Goal: Information Seeking & Learning: Learn about a topic

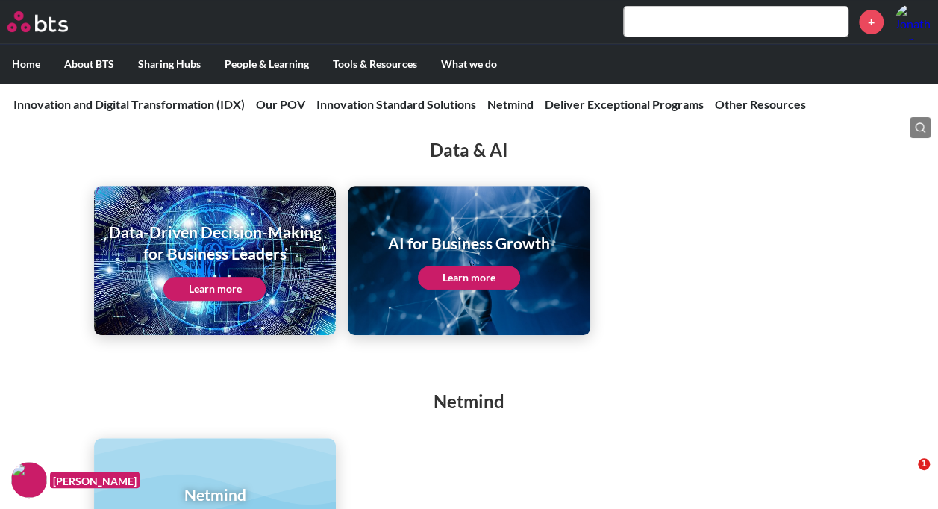
scroll to position [2991, 0]
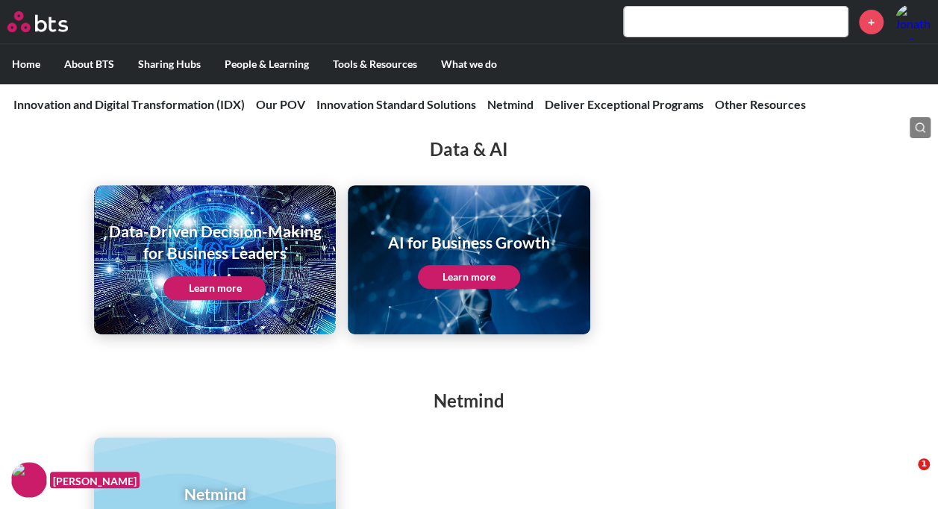
click at [190, 276] on link "Learn more" at bounding box center [215, 288] width 102 height 24
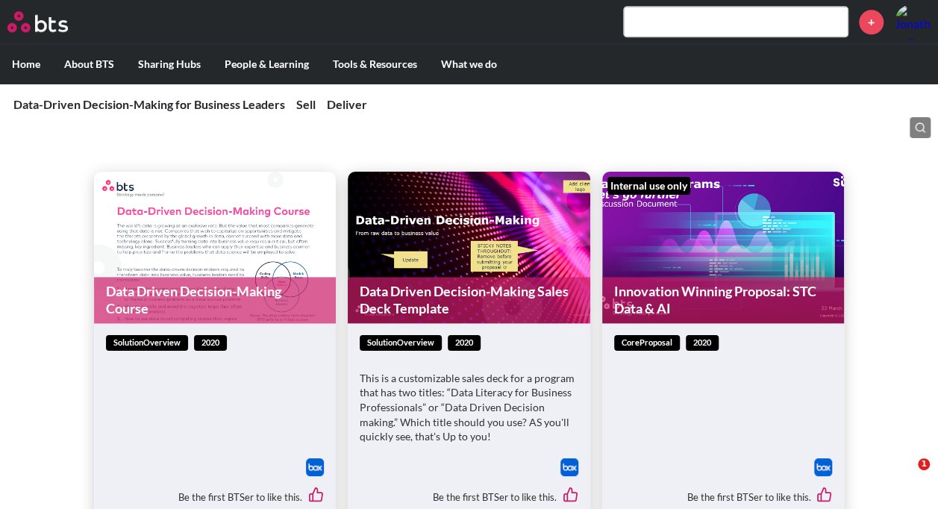
scroll to position [956, 0]
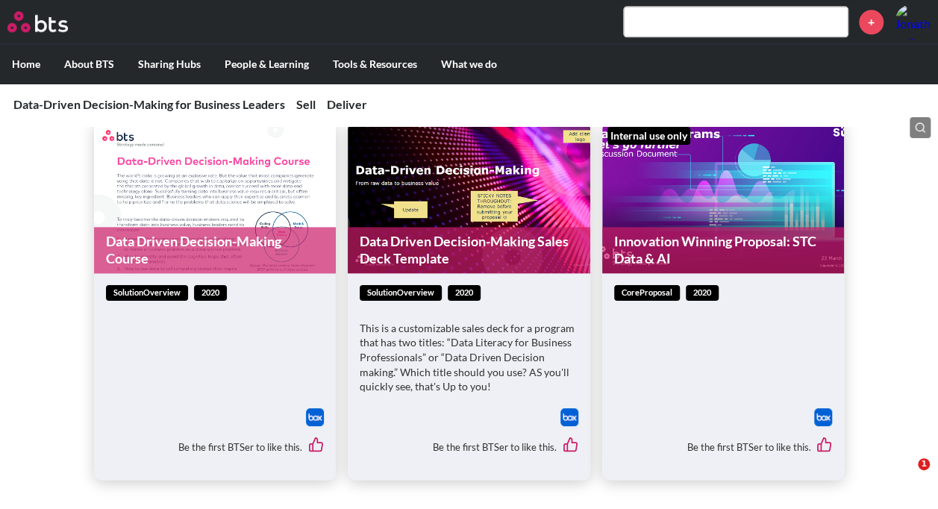
click at [312, 420] on img at bounding box center [315, 417] width 18 height 18
click at [559, 417] on div at bounding box center [469, 417] width 219 height 18
click at [566, 417] on img at bounding box center [570, 417] width 18 height 18
